Goal: Check status: Check status

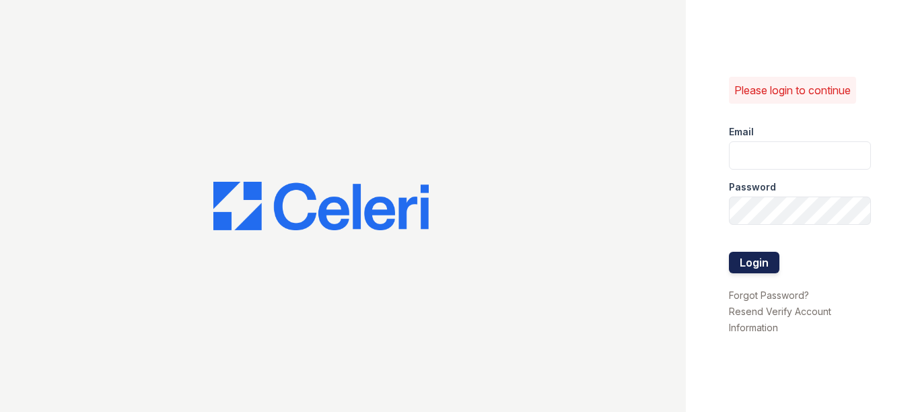
type input "arrivestreetervilleleasing@trinity-pm.com"
click at [747, 261] on button "Login" at bounding box center [754, 263] width 50 height 22
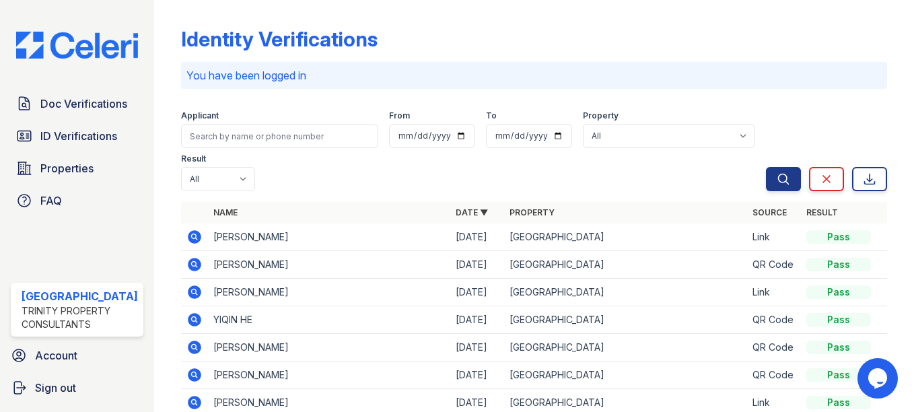
click at [304, 79] on p "You have been logged in" at bounding box center [533, 75] width 695 height 16
click at [278, 76] on p "You have been logged in" at bounding box center [533, 75] width 695 height 16
click at [249, 73] on p "You have been logged in" at bounding box center [533, 75] width 695 height 16
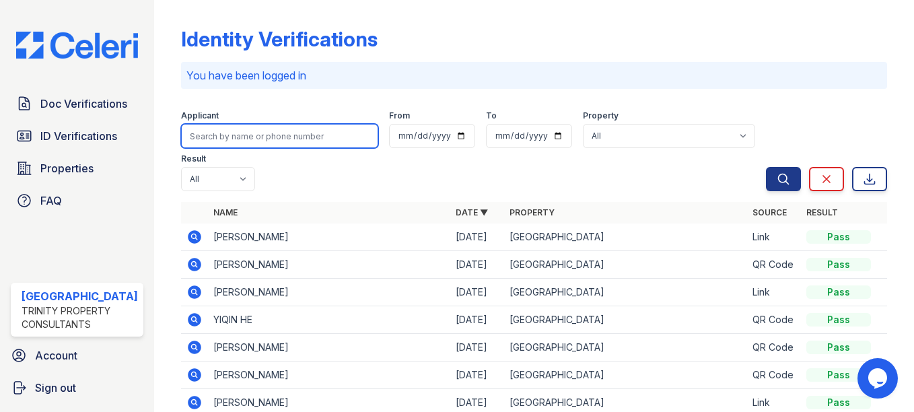
click at [232, 139] on input "search" at bounding box center [279, 136] width 197 height 24
type input "gabriela"
click at [766, 167] on button "Search" at bounding box center [783, 179] width 35 height 24
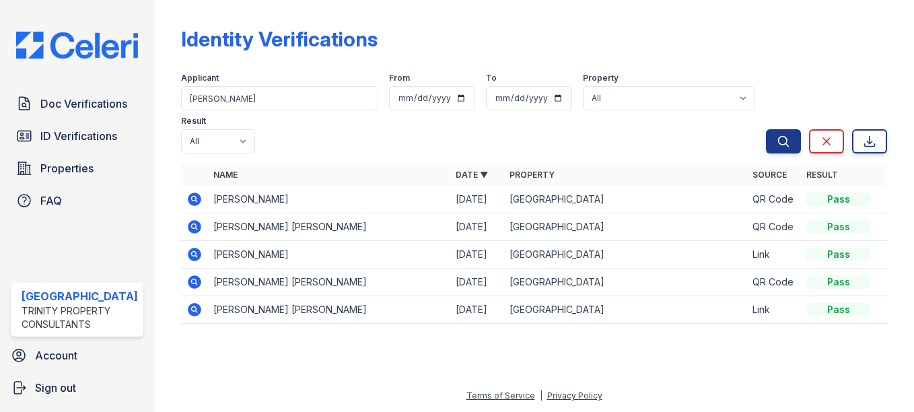
click at [190, 223] on icon at bounding box center [194, 226] width 13 height 13
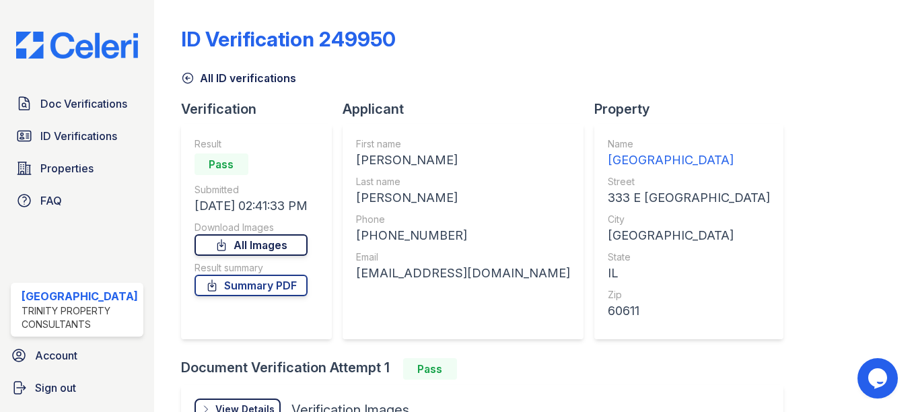
click at [271, 248] on link "All Images" at bounding box center [250, 245] width 113 height 22
